Goal: Complete application form: Complete application form

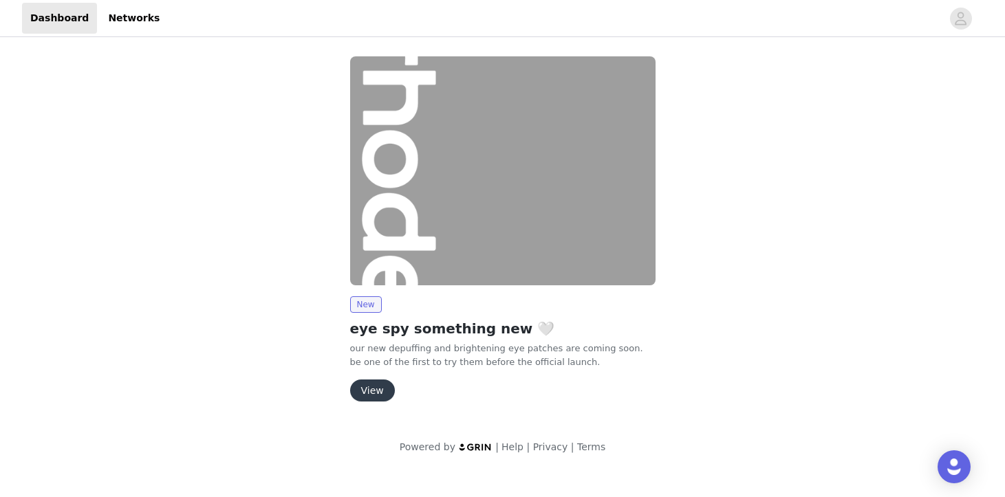
click at [378, 392] on button "View" at bounding box center [372, 391] width 45 height 22
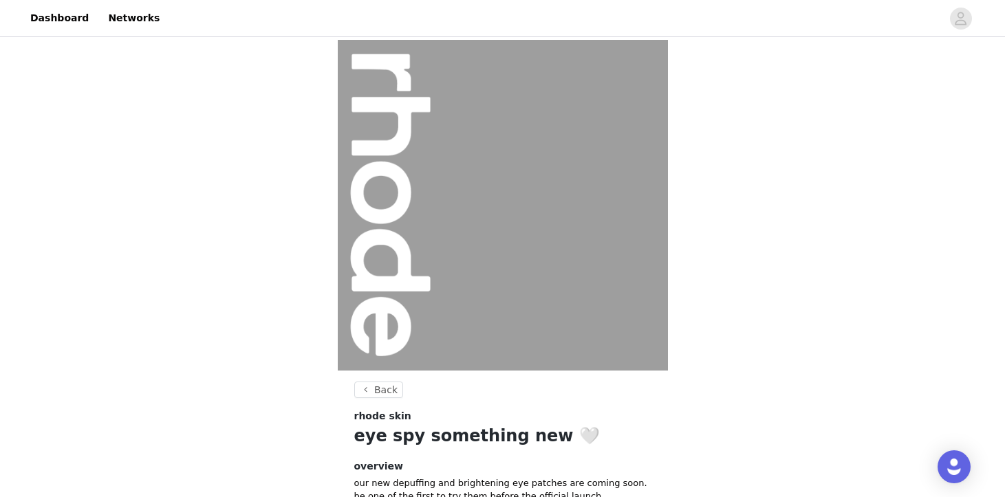
scroll to position [141, 0]
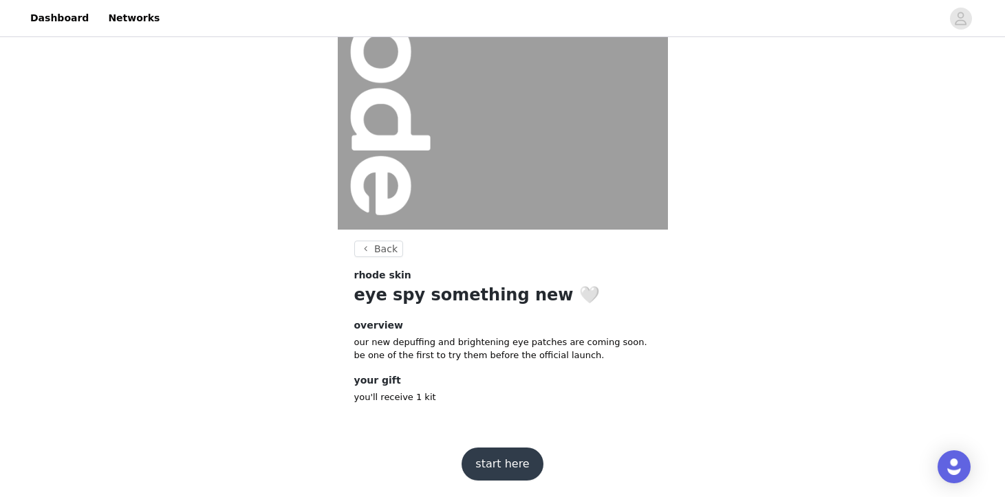
click at [511, 458] on button "start here" at bounding box center [502, 464] width 81 height 33
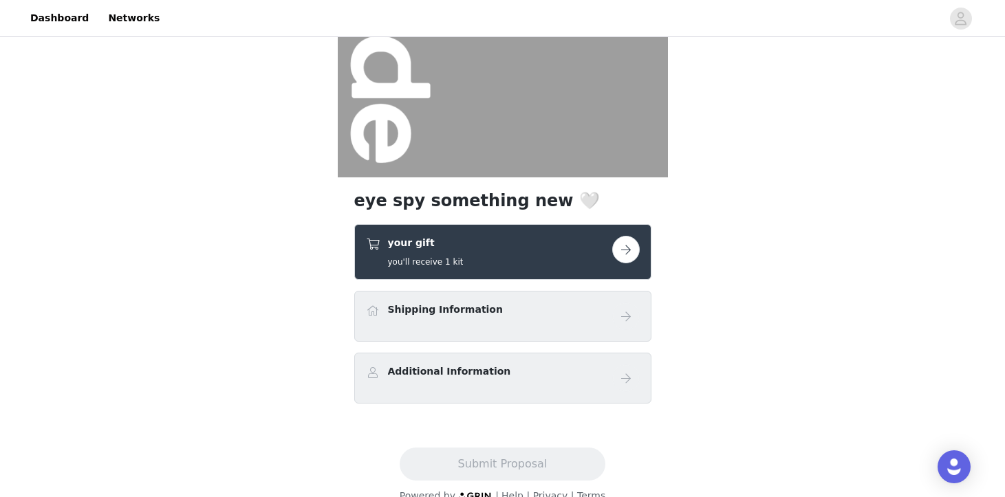
scroll to position [216, 0]
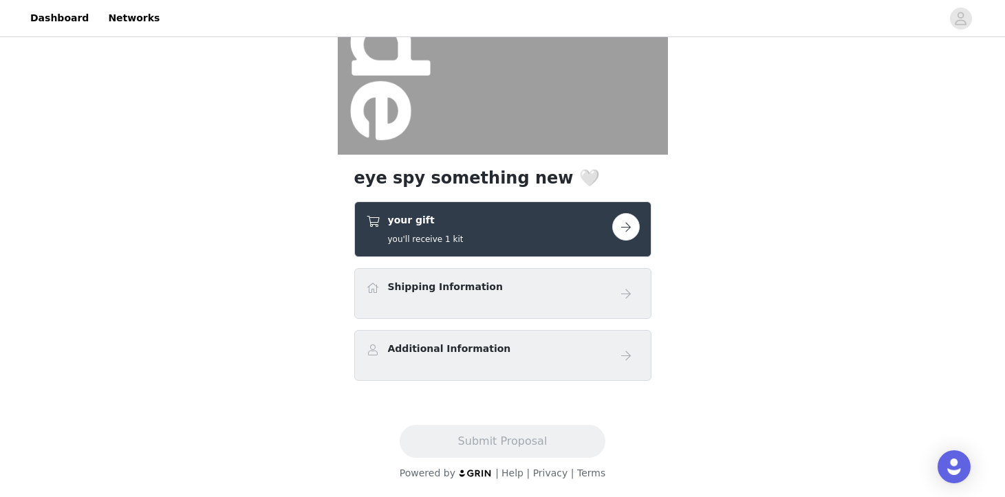
click at [630, 226] on button "button" at bounding box center [626, 227] width 28 height 28
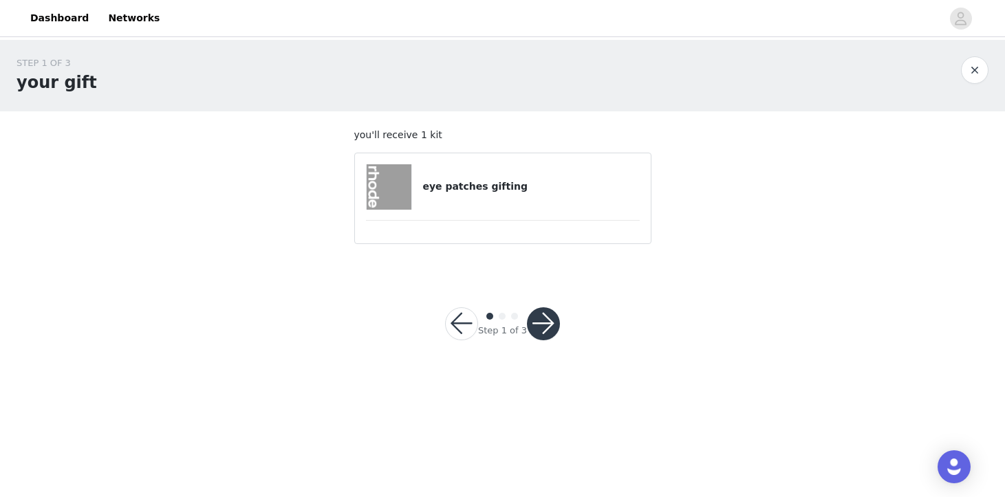
click at [545, 329] on button "button" at bounding box center [543, 323] width 33 height 33
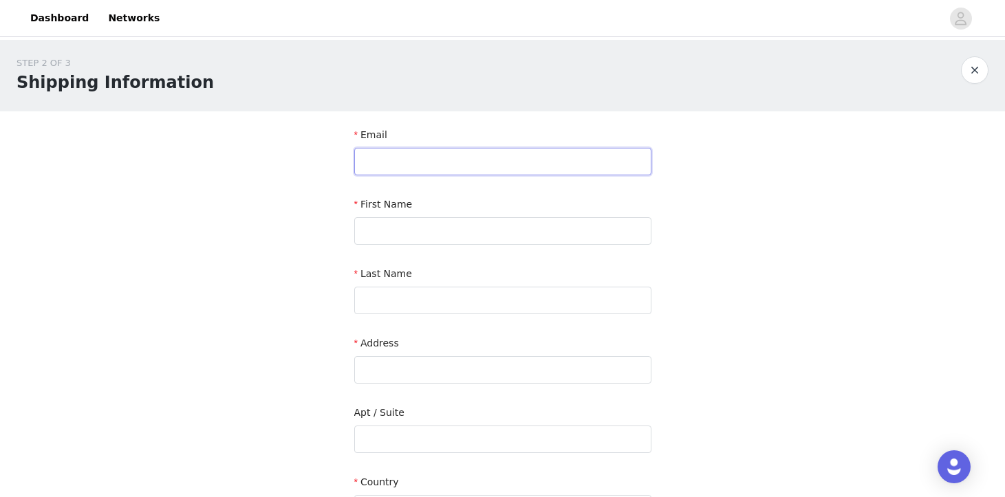
click at [483, 164] on input "text" at bounding box center [502, 162] width 297 height 28
paste input "[EMAIL_ADDRESS][DOMAIN_NAME]"
type input "[EMAIL_ADDRESS][DOMAIN_NAME]"
click at [469, 233] on input "text" at bounding box center [502, 231] width 297 height 28
type input "Okikiola"
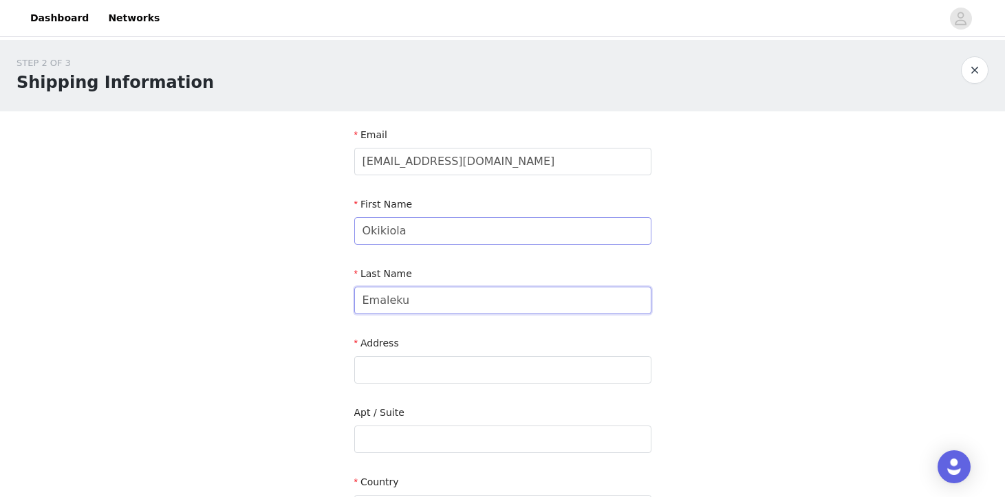
type input "Emaleku"
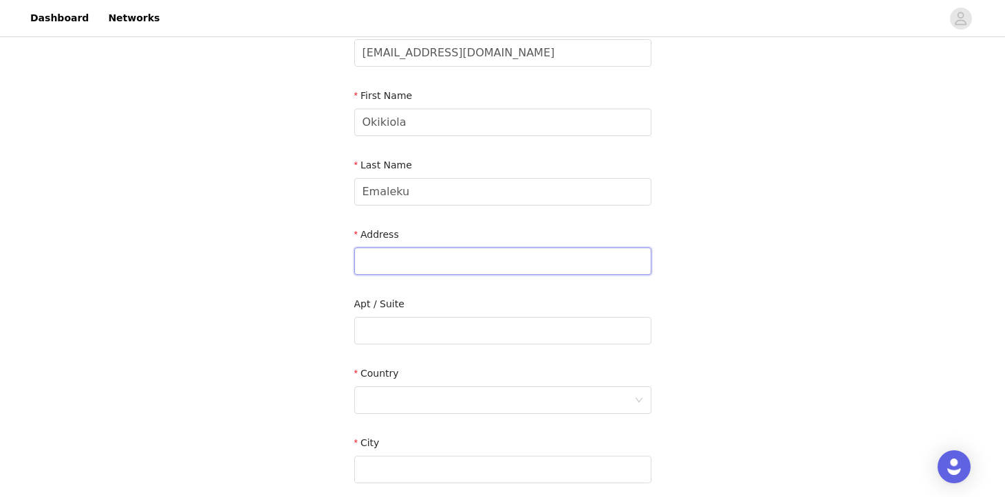
scroll to position [128, 0]
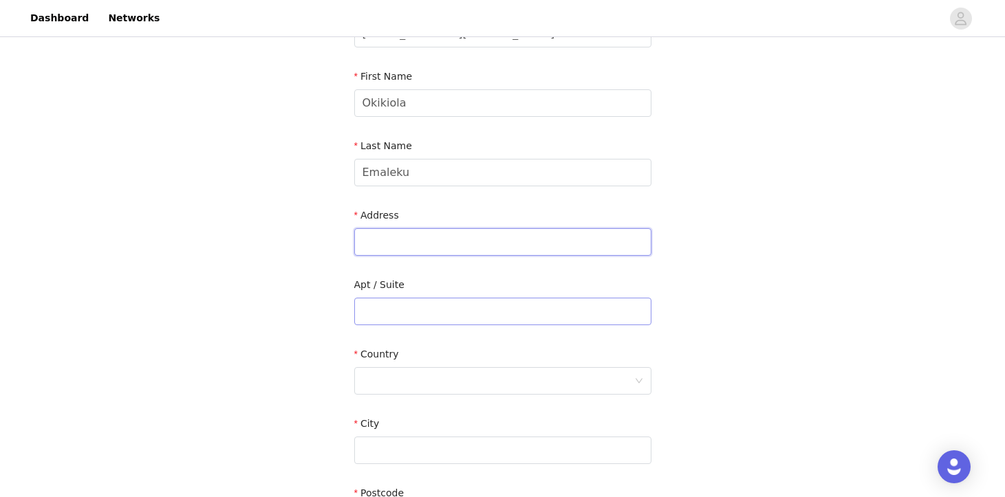
paste input "[STREET_ADDRESS][PERSON_NAME][PERSON_NAME]"
type input "[STREET_ADDRESS][PERSON_NAME][PERSON_NAME]"
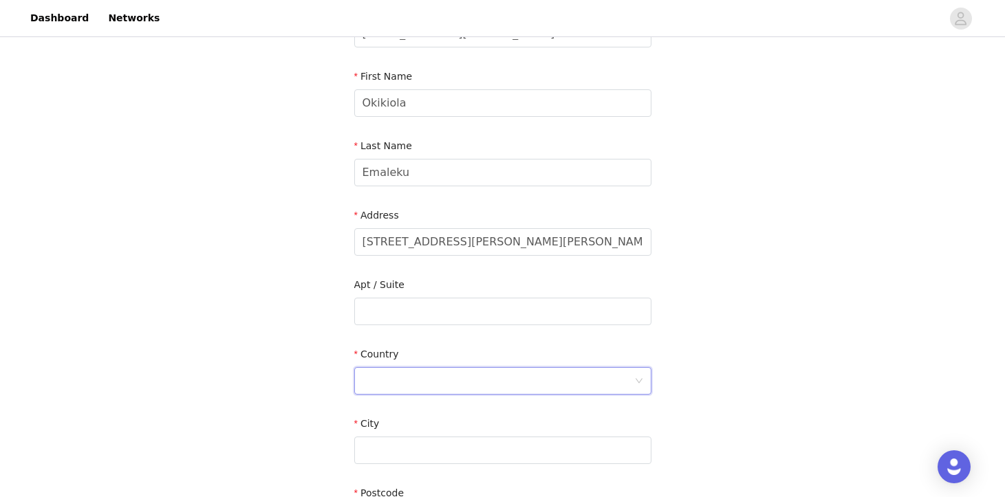
click at [422, 384] on div at bounding box center [499, 381] width 272 height 26
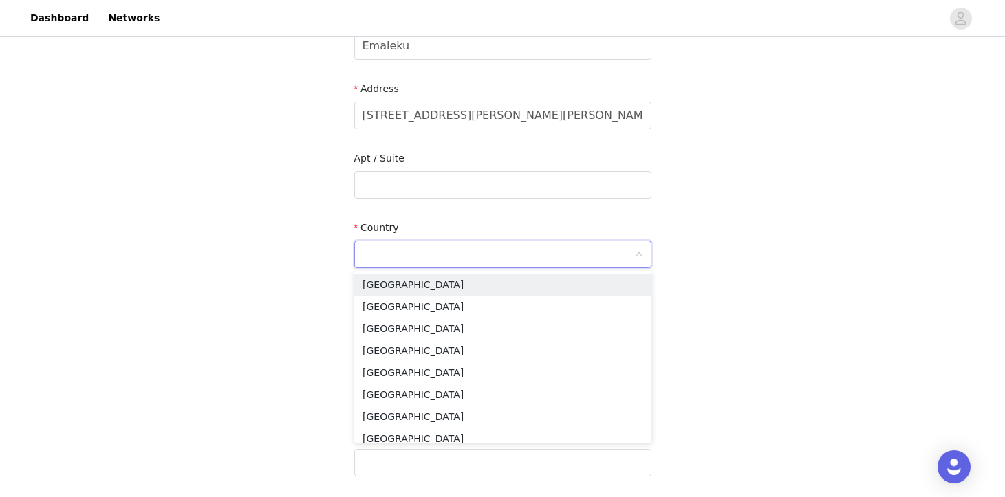
scroll to position [254, 0]
click at [428, 336] on li "[GEOGRAPHIC_DATA]" at bounding box center [502, 329] width 297 height 22
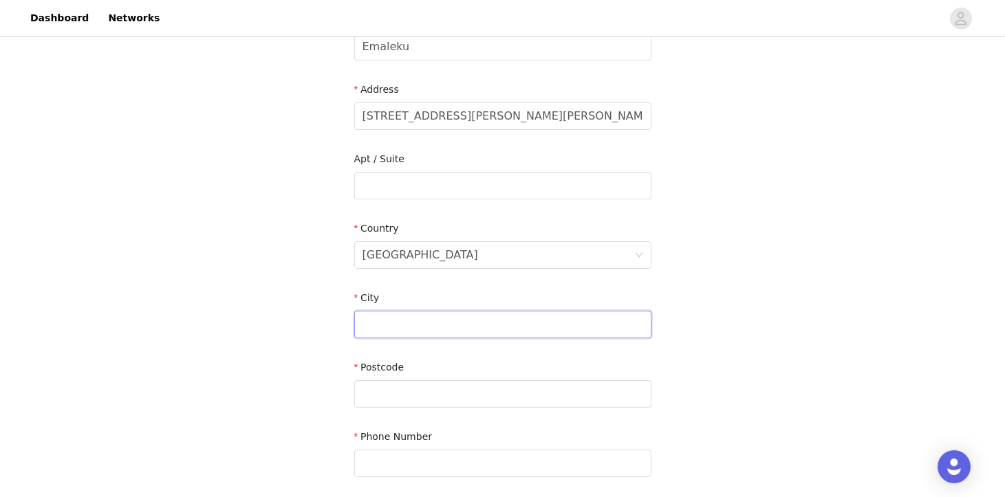
click at [409, 325] on input "text" at bounding box center [502, 325] width 297 height 28
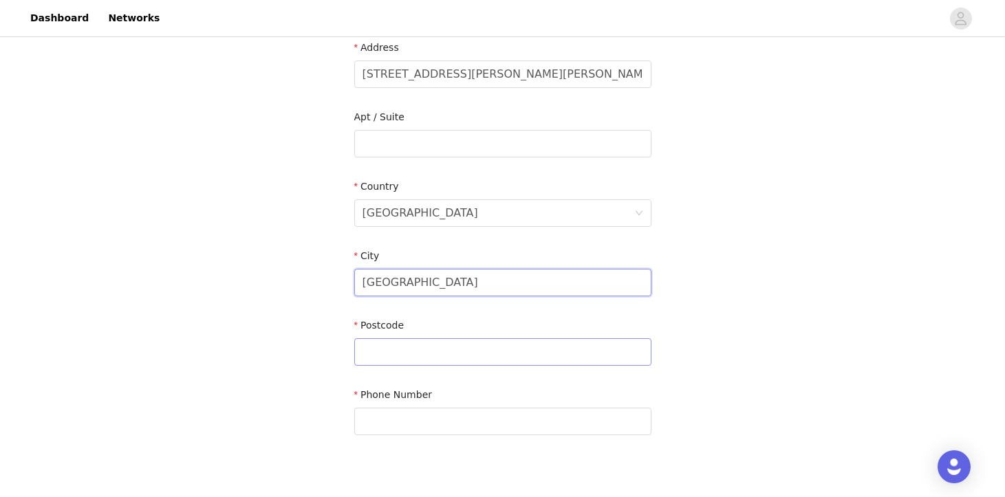
type input "[GEOGRAPHIC_DATA]"
click at [400, 343] on input "text" at bounding box center [502, 352] width 297 height 28
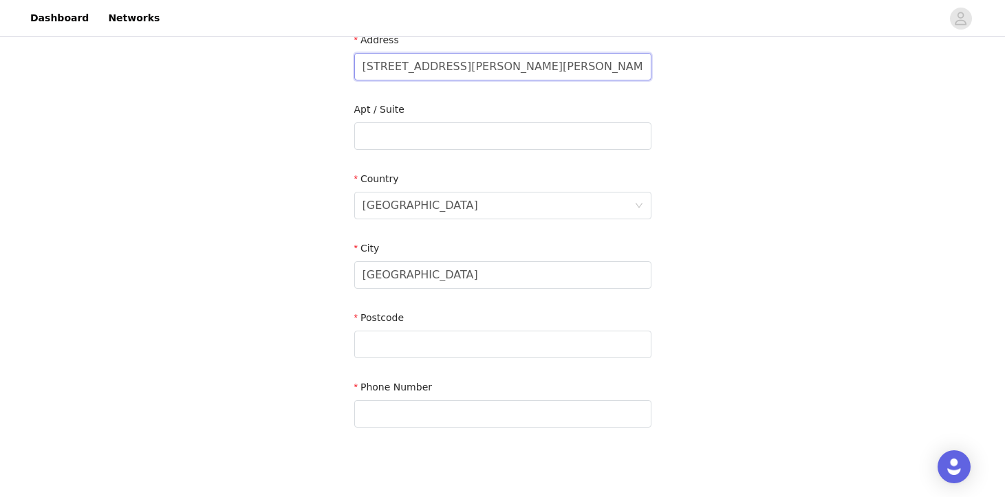
drag, startPoint x: 566, startPoint y: 67, endPoint x: 645, endPoint y: 67, distance: 78.4
click at [645, 67] on input "[STREET_ADDRESS][PERSON_NAME][PERSON_NAME]" at bounding box center [502, 67] width 297 height 28
type input "[STREET_ADDRESS][PERSON_NAME][PERSON_NAME],"
click at [389, 343] on input "text" at bounding box center [502, 345] width 297 height 28
paste input "B25 8TT"
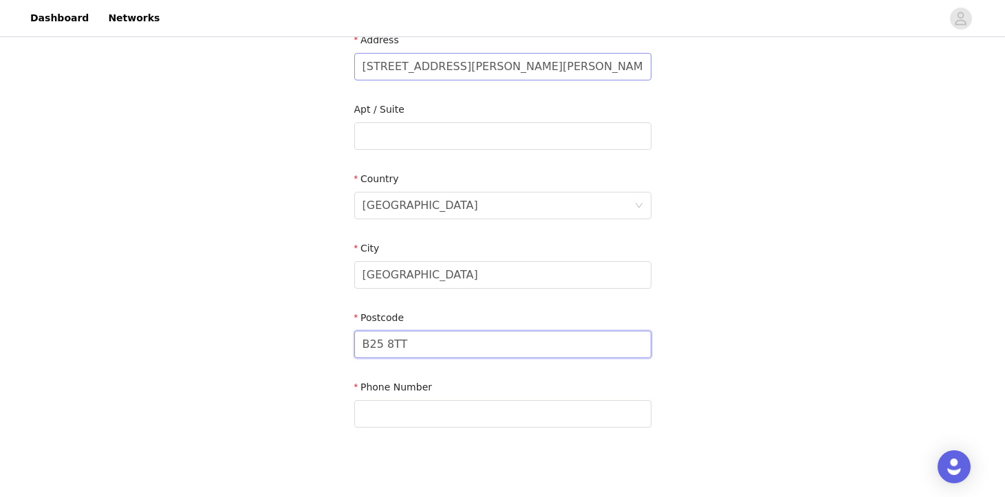
type input "B25 8TT"
click at [519, 65] on input "[STREET_ADDRESS][PERSON_NAME][PERSON_NAME]," at bounding box center [502, 67] width 297 height 28
click at [581, 71] on input "[STREET_ADDRESS][PERSON_NAME][PERSON_NAME]," at bounding box center [502, 67] width 297 height 28
type input "[STREET_ADDRESS][PERSON_NAME][PERSON_NAME]"
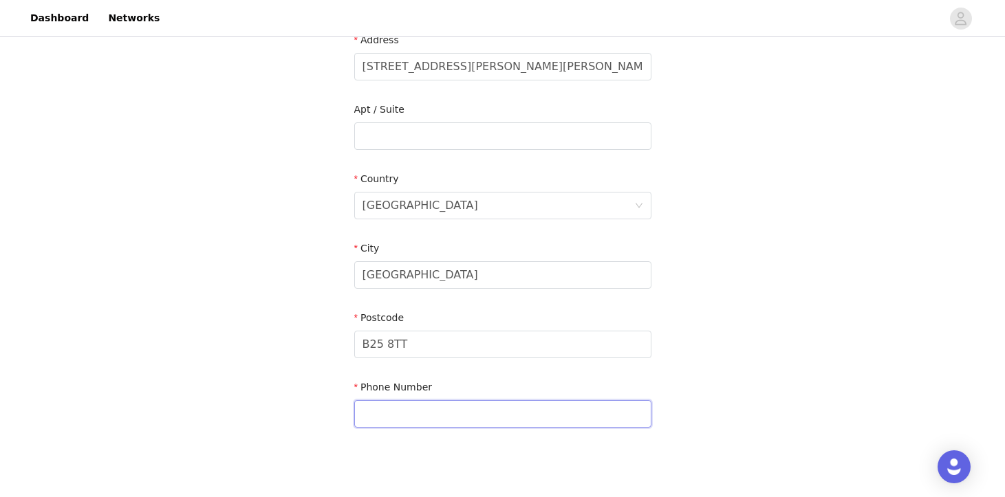
click at [439, 411] on input "text" at bounding box center [502, 414] width 297 height 28
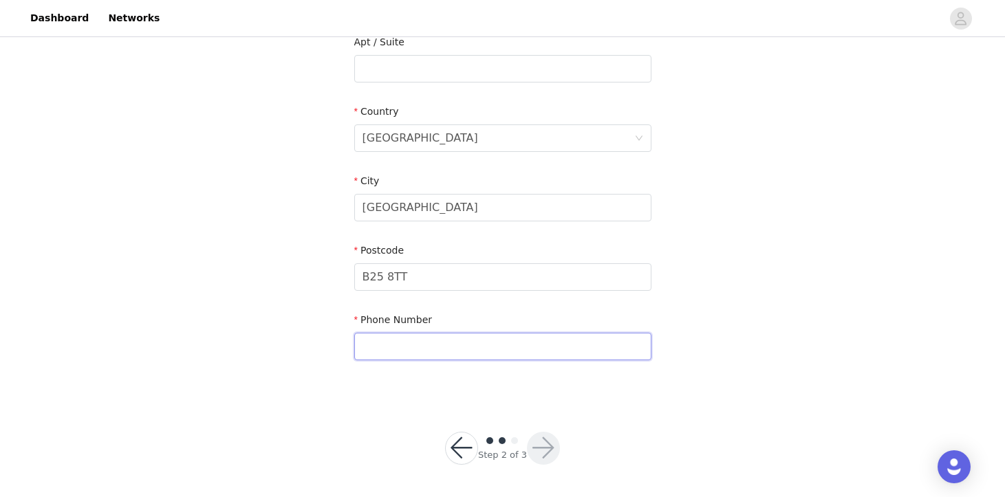
paste input "[PHONE_NUMBER]"
type input "[PHONE_NUMBER]"
click at [543, 444] on button "button" at bounding box center [543, 448] width 33 height 33
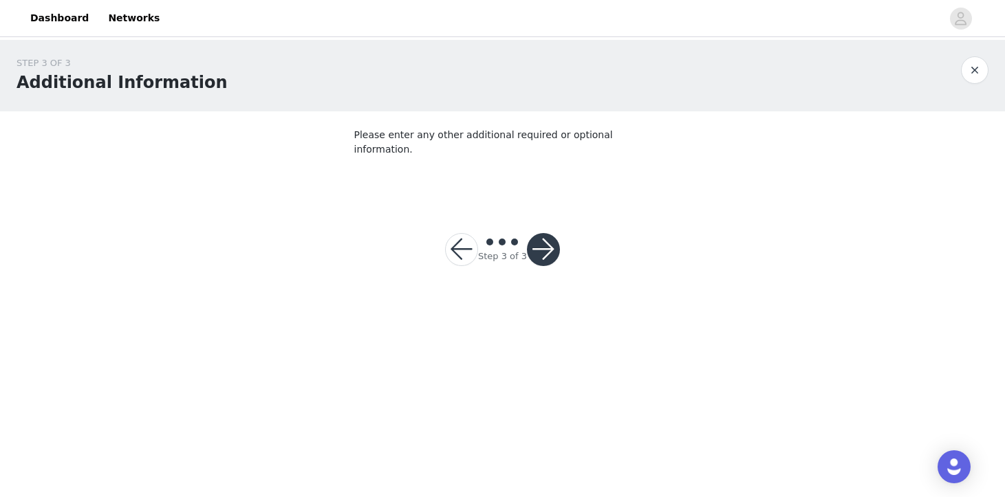
click at [548, 233] on button "button" at bounding box center [543, 249] width 33 height 33
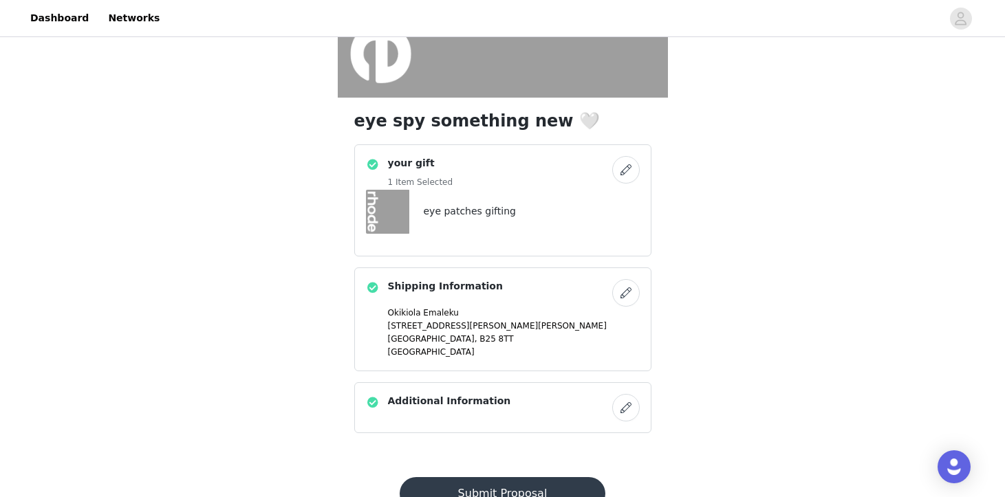
scroll to position [325, 0]
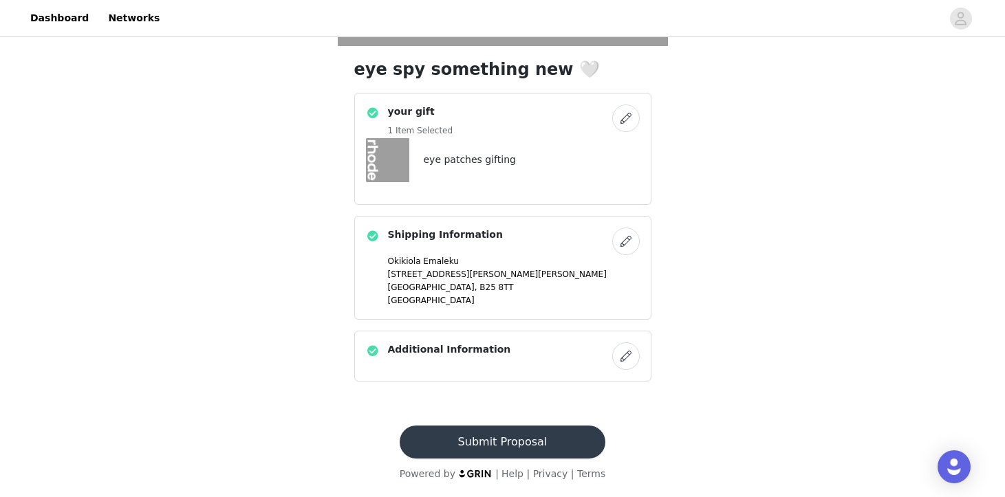
click at [532, 439] on button "Submit Proposal" at bounding box center [503, 442] width 206 height 33
